Goal: Check status: Verify the current state of an ongoing process or item

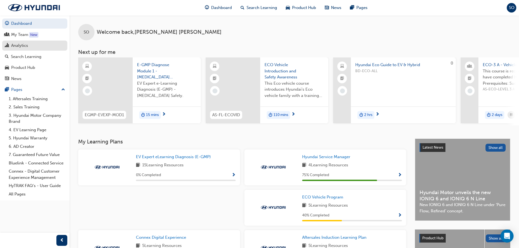
click at [20, 45] on div "Analytics" at bounding box center [19, 46] width 17 height 6
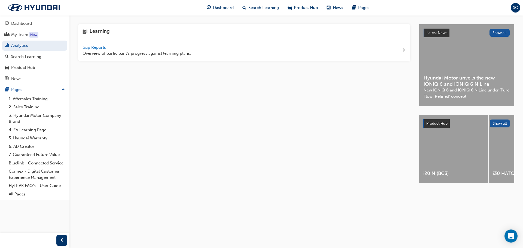
click at [93, 46] on span "Gap Reports" at bounding box center [95, 47] width 25 height 5
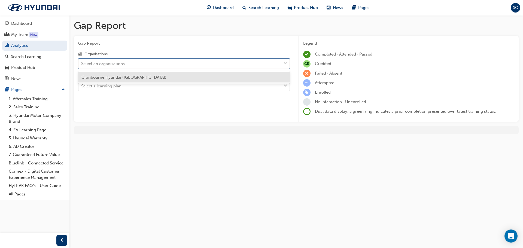
click at [105, 62] on div "Select an organisations" at bounding box center [103, 63] width 44 height 6
click at [82, 62] on input "Organisations option Cranbourne Hyundai ([GEOGRAPHIC_DATA]) focused, 1 of 1. 1 …" at bounding box center [81, 63] width 1 height 5
click at [112, 76] on span "Cranbourne Hyundai ([GEOGRAPHIC_DATA])" at bounding box center [123, 77] width 85 height 5
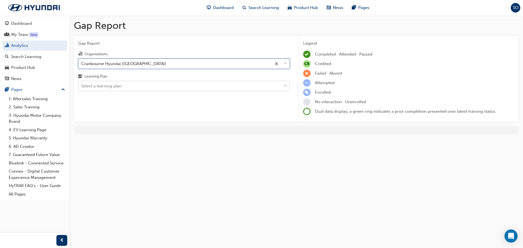
click at [109, 87] on div "Select a learning plan" at bounding box center [101, 86] width 40 height 6
click at [82, 87] on input "Learning Plan Select a learning plan" at bounding box center [81, 86] width 1 height 5
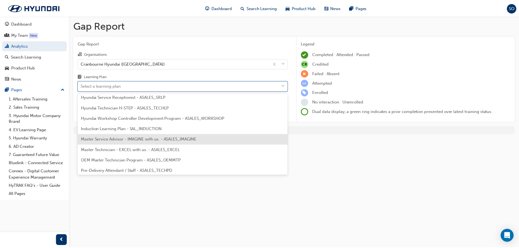
scroll to position [164, 0]
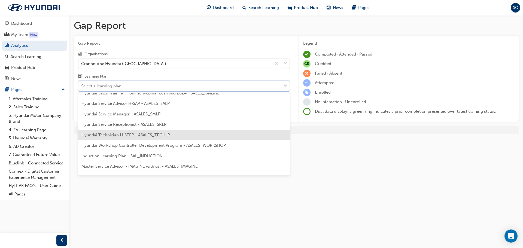
click at [115, 134] on span "Hyundai Technician H-STEP - ASALES_TECHLP" at bounding box center [125, 135] width 89 height 5
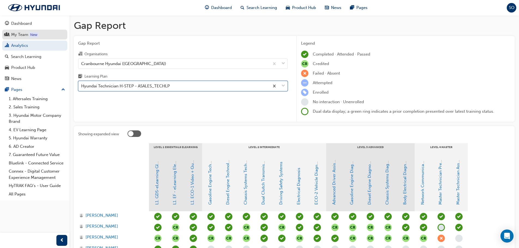
click at [17, 36] on div "My Team" at bounding box center [19, 35] width 17 height 6
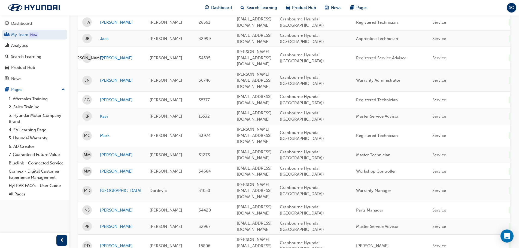
scroll to position [136, 0]
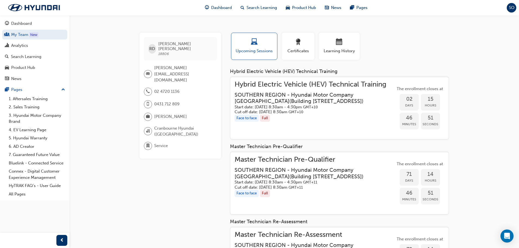
click at [304, 93] on h3 "SOUTHERN REGION - Hyundai Motor Company [GEOGRAPHIC_DATA] ( [STREET_ADDRESS] )" at bounding box center [311, 98] width 152 height 13
